Goal: Navigation & Orientation: Find specific page/section

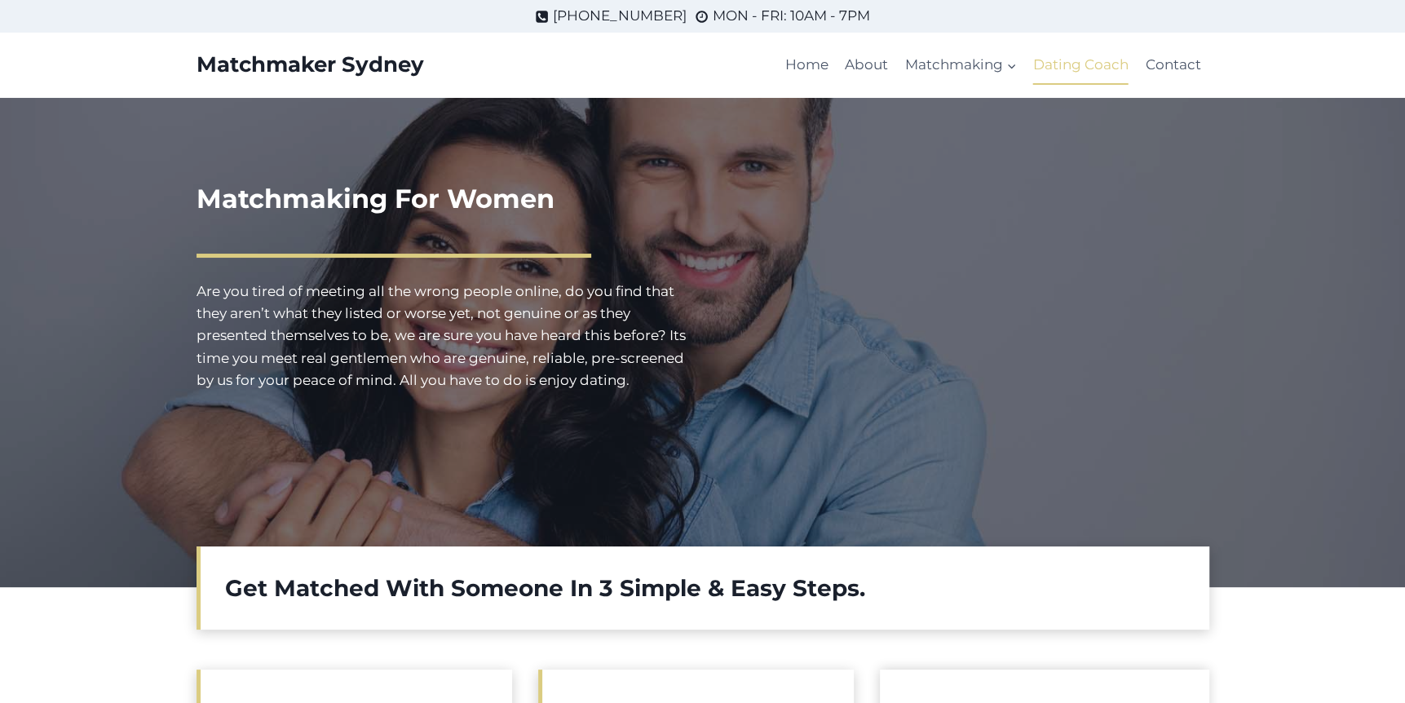
click at [1078, 69] on link "Dating Coach" at bounding box center [1081, 65] width 112 height 39
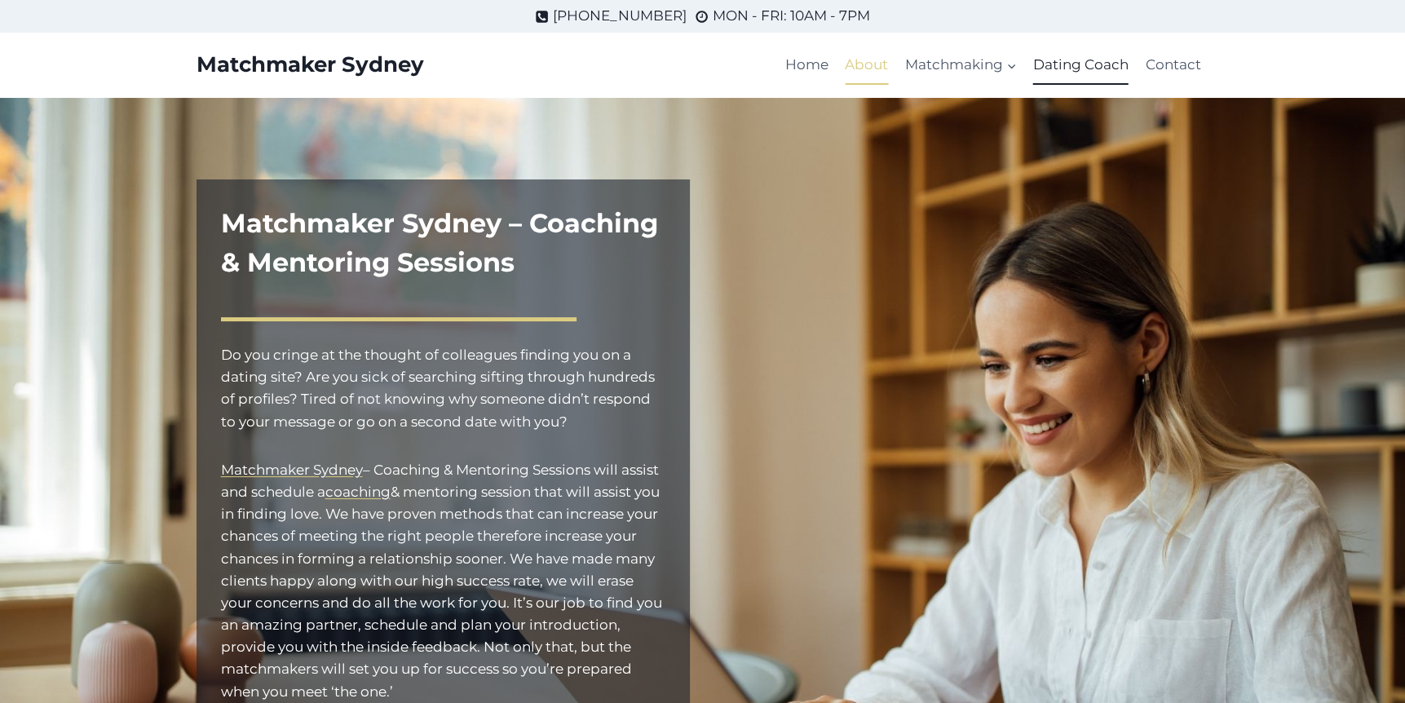
click at [869, 64] on link "About" at bounding box center [867, 65] width 60 height 39
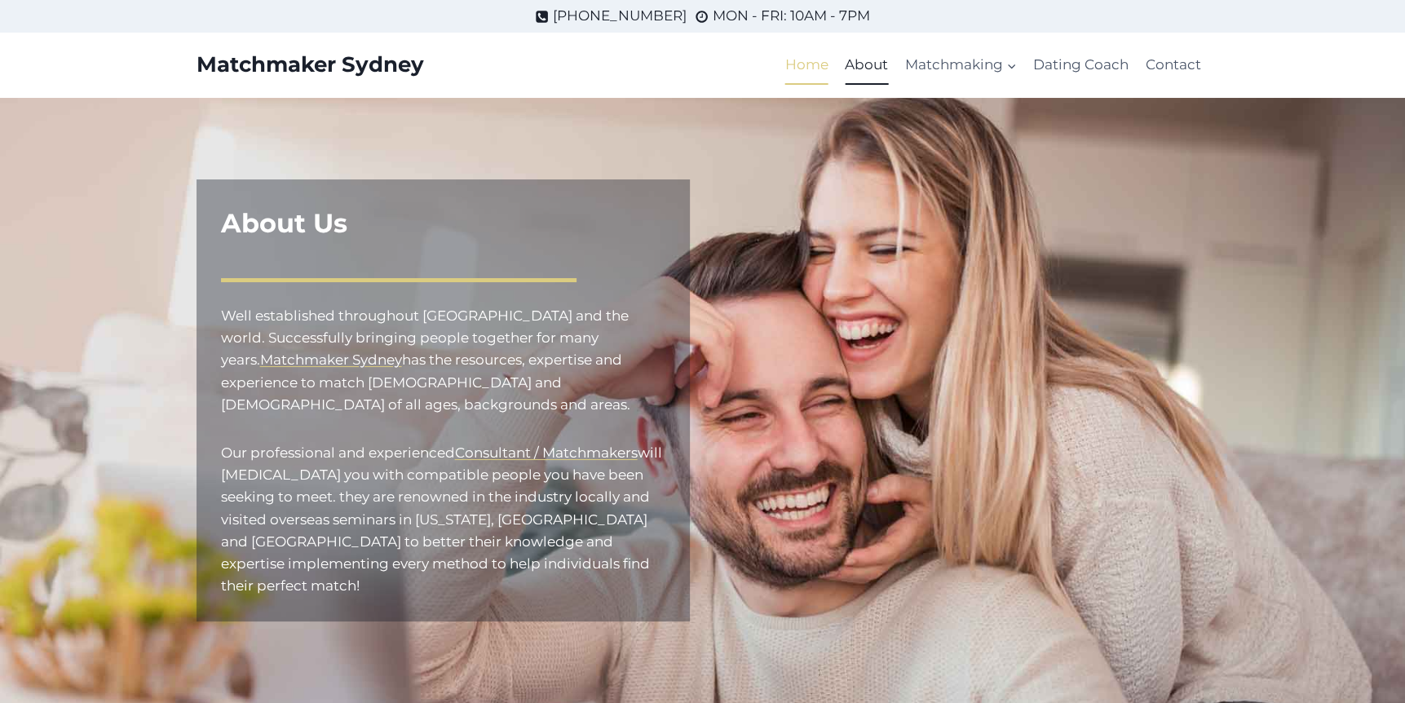
click at [808, 59] on link "Home" at bounding box center [807, 65] width 60 height 39
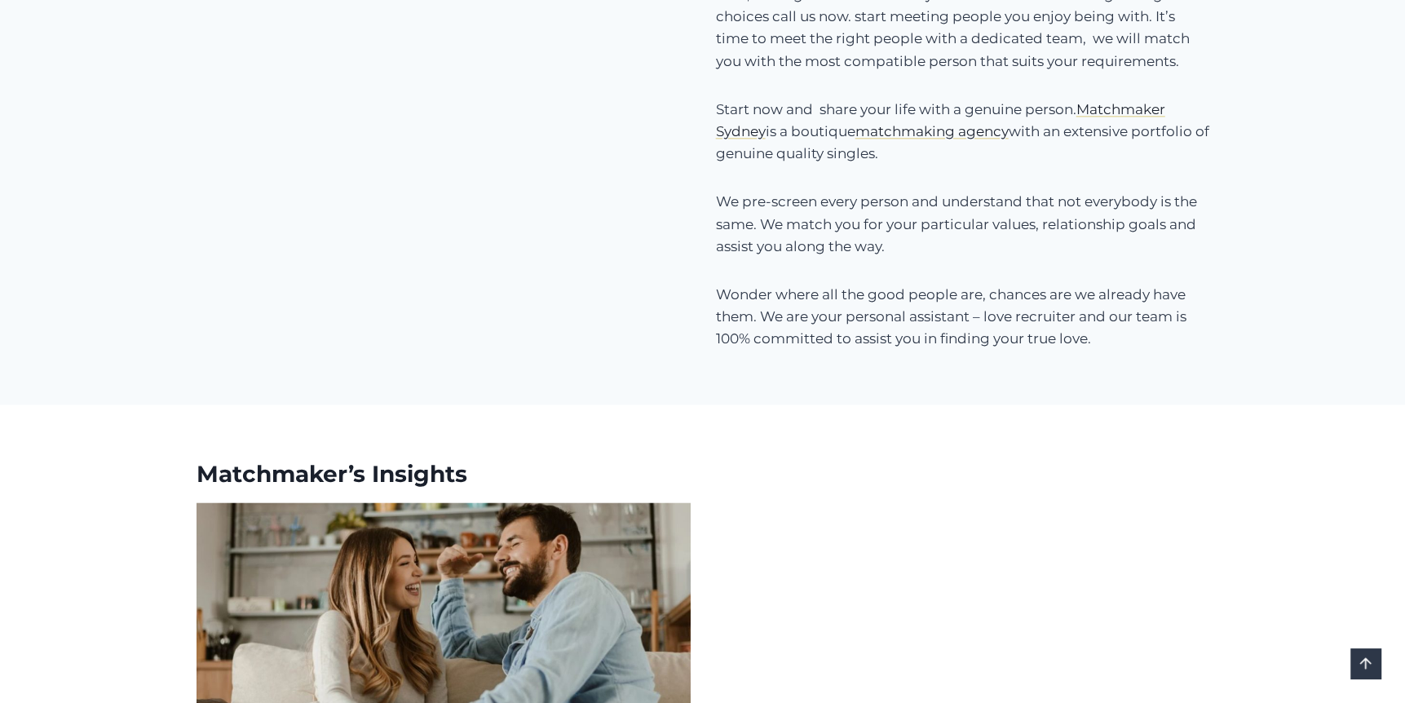
scroll to position [1149, 0]
